Goal: Information Seeking & Learning: Learn about a topic

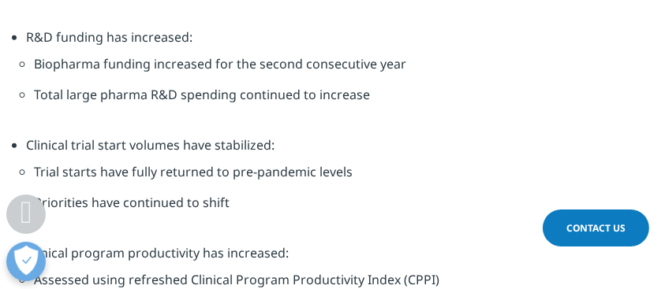
scroll to position [1997, 0]
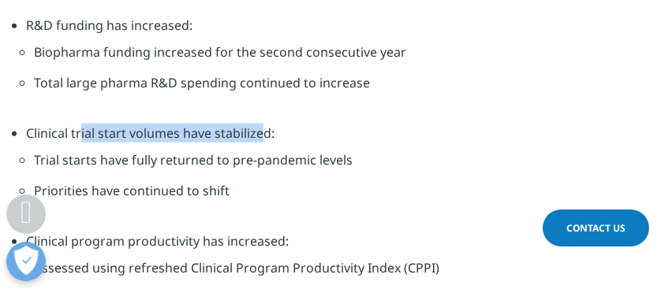
drag, startPoint x: 81, startPoint y: 110, endPoint x: 259, endPoint y: 107, distance: 177.5
click at [259, 124] on li "Clinical trial start volumes have stabilized: Trial starts have fully returned …" at bounding box center [339, 178] width 627 height 108
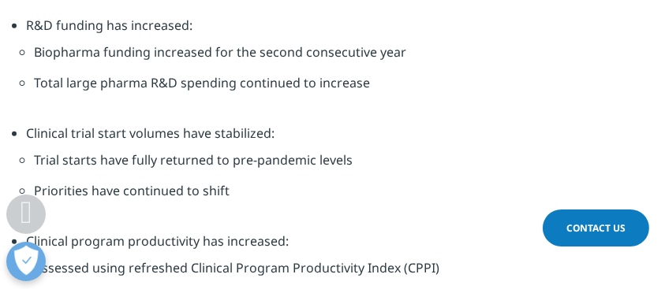
click at [155, 151] on li "Trial starts have fully returned to pre-pandemic levels" at bounding box center [339, 166] width 611 height 31
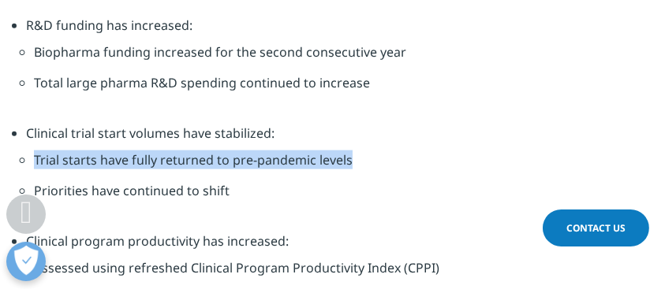
drag, startPoint x: 36, startPoint y: 141, endPoint x: 358, endPoint y: 140, distance: 321.7
click at [358, 151] on li "Trial starts have fully returned to pre-pandemic levels" at bounding box center [339, 166] width 611 height 31
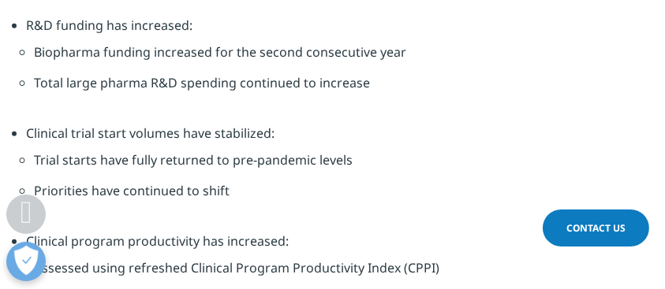
click at [263, 181] on li "Priorities have continued to shift" at bounding box center [339, 196] width 611 height 31
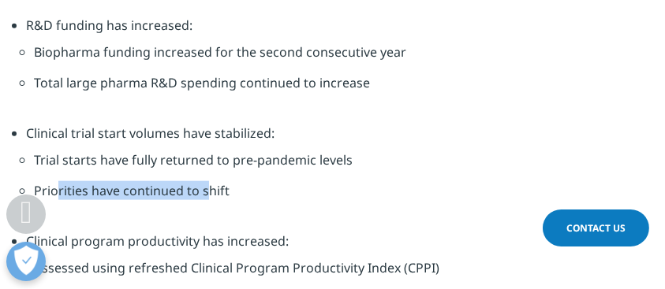
drag, startPoint x: 60, startPoint y: 175, endPoint x: 209, endPoint y: 185, distance: 149.3
click at [209, 185] on li "Priorities have continued to shift" at bounding box center [339, 196] width 611 height 31
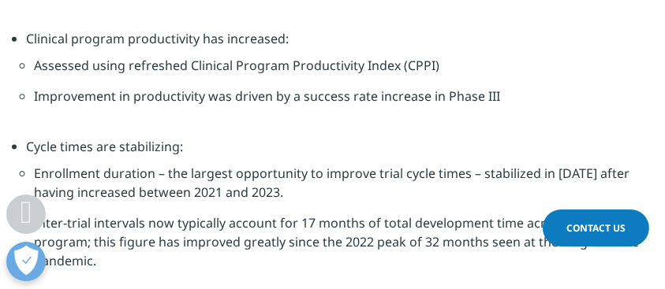
scroll to position [2208, 0]
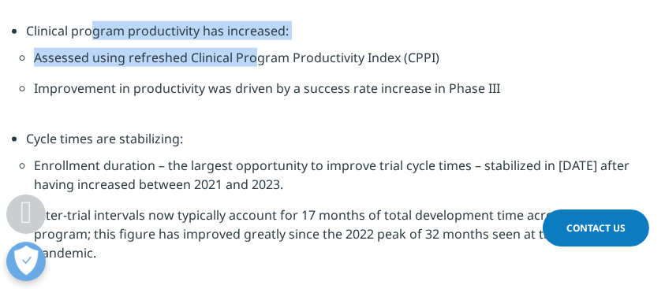
drag, startPoint x: 94, startPoint y: 17, endPoint x: 249, endPoint y: 29, distance: 155.8
click at [249, 29] on li "Clinical program productivity has increased: Assessed using refreshed Clinical …" at bounding box center [339, 75] width 627 height 108
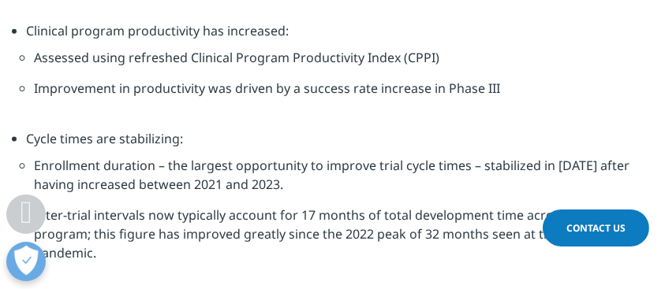
click at [139, 79] on li "Improvement in productivity was driven by a success rate increase in Phase III" at bounding box center [339, 94] width 611 height 31
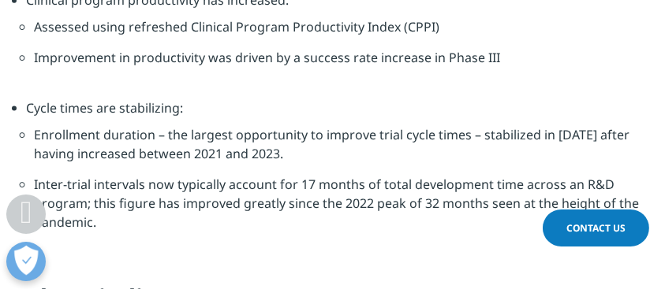
scroll to position [2260, 0]
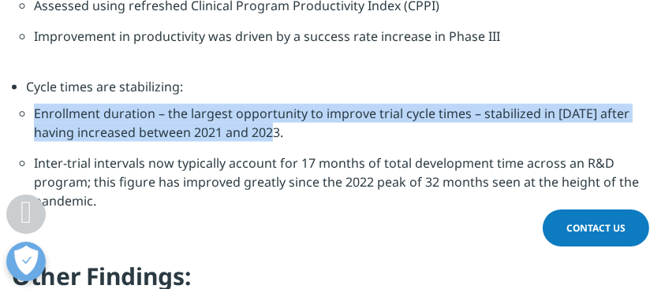
drag, startPoint x: 35, startPoint y: 93, endPoint x: 285, endPoint y: 110, distance: 249.7
click at [285, 110] on li "Enrollment duration – the largest opportunity to improve trial cycle times – st…" at bounding box center [339, 129] width 611 height 50
click at [367, 119] on li "Enrollment duration – the largest opportunity to improve trial cycle times – st…" at bounding box center [339, 129] width 611 height 50
